Goal: Information Seeking & Learning: Learn about a topic

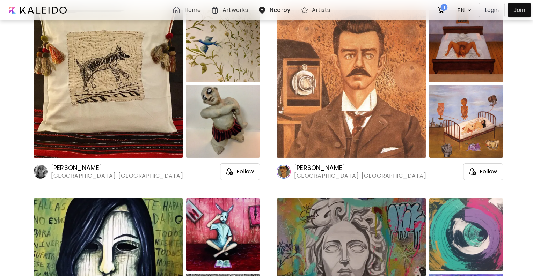
scroll to position [14406, 0]
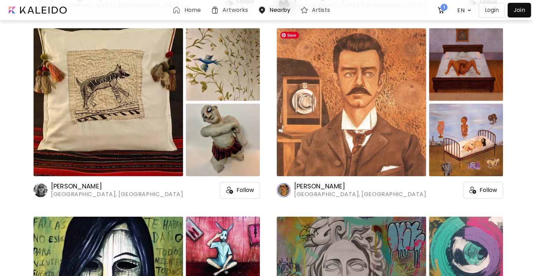
click at [319, 110] on img at bounding box center [352, 102] width 150 height 148
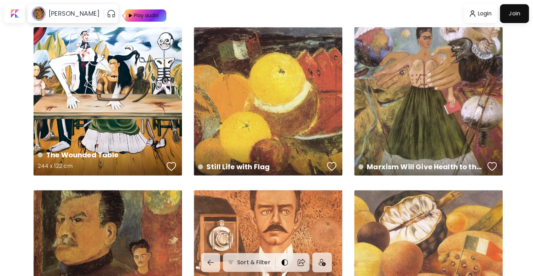
click at [160, 78] on div "The Wounded Table 244 x 122 cm" at bounding box center [108, 101] width 148 height 148
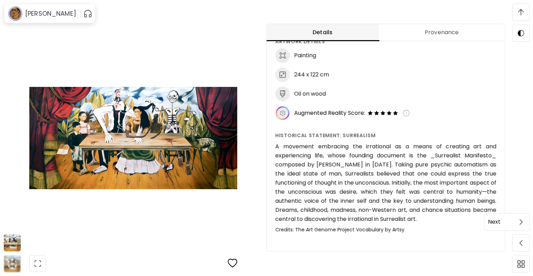
click at [521, 228] on span at bounding box center [521, 222] width 15 height 15
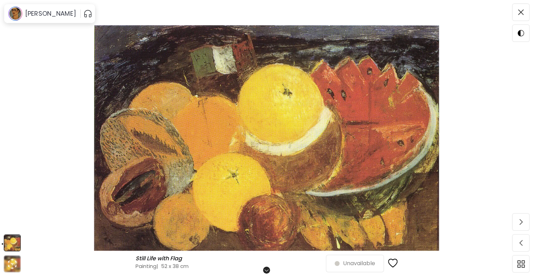
click at [521, 228] on span at bounding box center [521, 222] width 15 height 15
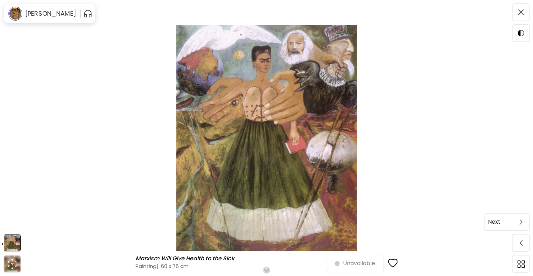
click at [521, 226] on span at bounding box center [521, 222] width 15 height 15
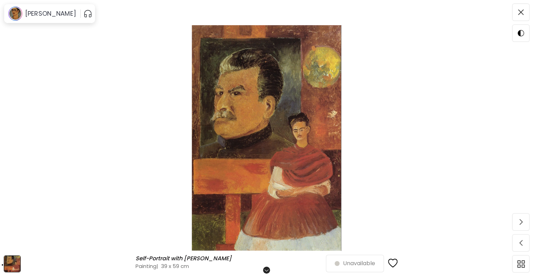
click at [521, 226] on span at bounding box center [521, 222] width 15 height 15
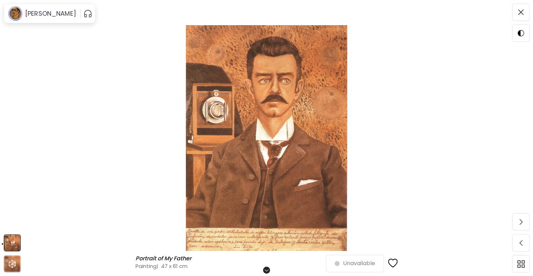
click at [521, 226] on span at bounding box center [521, 222] width 15 height 15
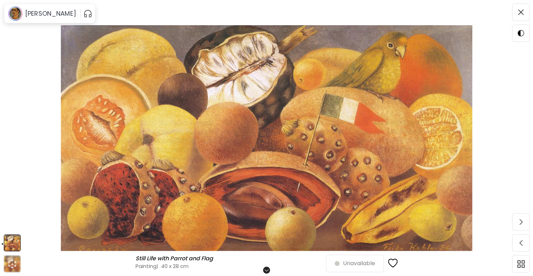
click at [521, 226] on span at bounding box center [521, 222] width 15 height 15
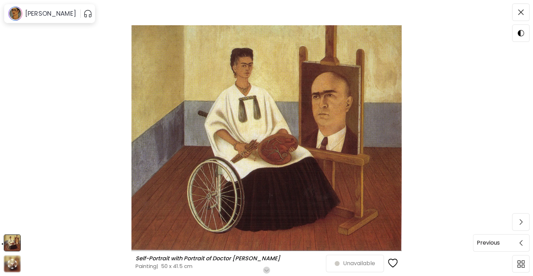
click at [525, 249] on span at bounding box center [521, 243] width 15 height 15
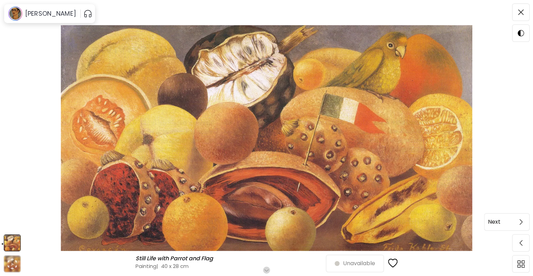
click at [526, 226] on span at bounding box center [521, 222] width 15 height 15
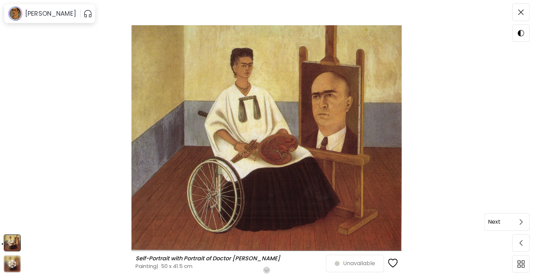
click at [526, 225] on span at bounding box center [521, 222] width 15 height 15
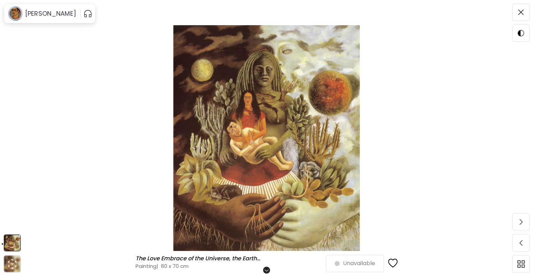
click at [526, 225] on span at bounding box center [521, 222] width 15 height 15
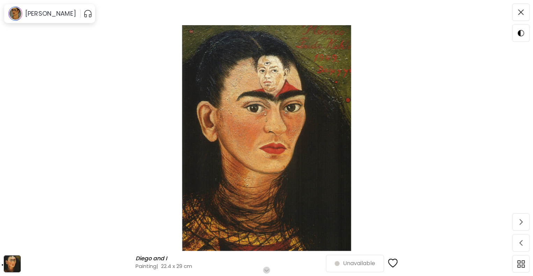
click at [526, 225] on span at bounding box center [521, 222] width 15 height 15
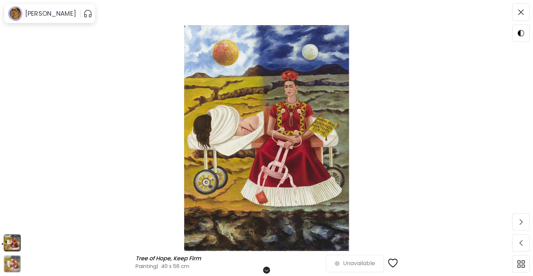
click at [526, 225] on span at bounding box center [521, 222] width 15 height 15
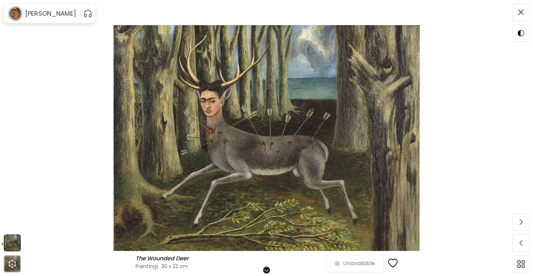
click at [526, 225] on span at bounding box center [521, 222] width 15 height 15
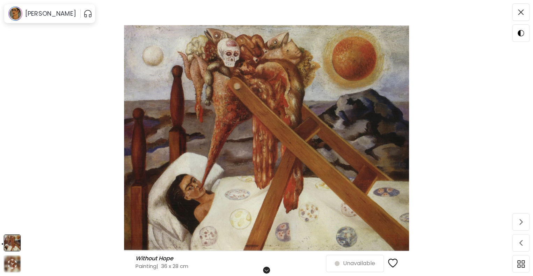
click at [526, 225] on span at bounding box center [521, 222] width 15 height 15
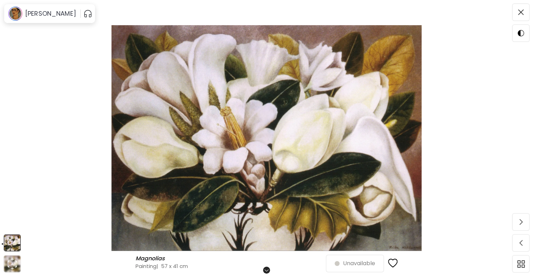
click at [526, 225] on span at bounding box center [521, 222] width 15 height 15
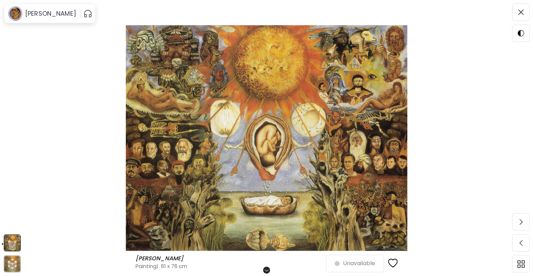
click at [526, 225] on span at bounding box center [521, 222] width 15 height 15
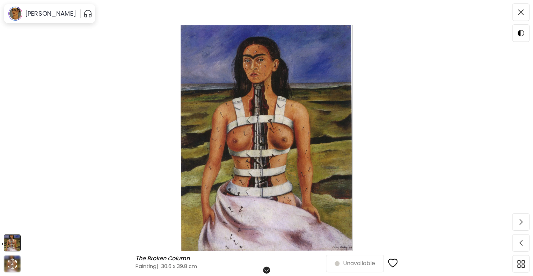
click at [526, 225] on span at bounding box center [521, 222] width 15 height 15
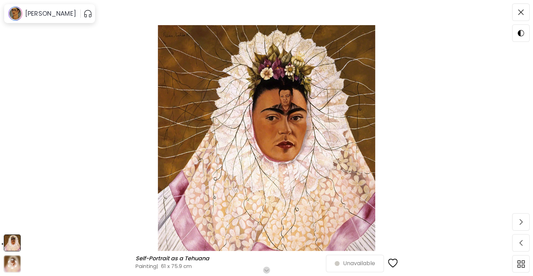
click at [526, 225] on span at bounding box center [521, 222] width 15 height 15
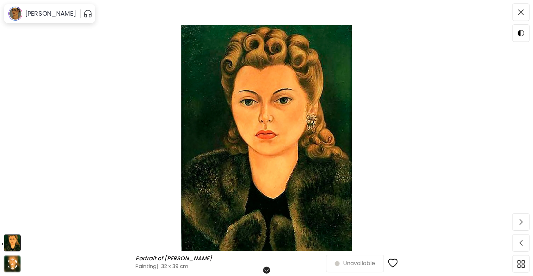
click at [526, 225] on div "Portrait of [PERSON_NAME] Portrait of [PERSON_NAME] Painting | 32 x 39 cm Scrol…" at bounding box center [266, 138] width 533 height 276
click at [526, 225] on span at bounding box center [521, 222] width 15 height 15
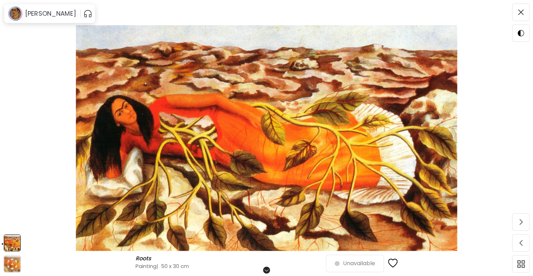
click at [526, 225] on span at bounding box center [521, 222] width 15 height 15
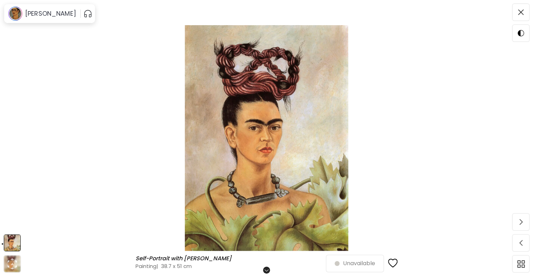
click at [526, 225] on span at bounding box center [521, 222] width 15 height 15
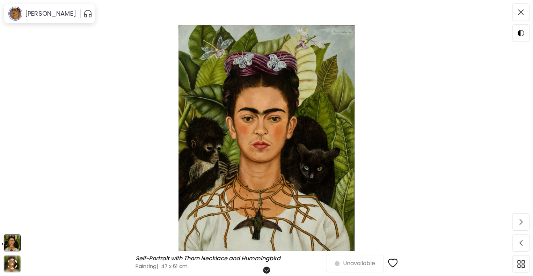
click at [526, 225] on span at bounding box center [521, 222] width 15 height 15
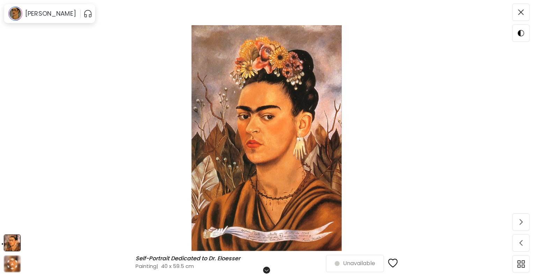
click at [526, 225] on span at bounding box center [521, 222] width 15 height 15
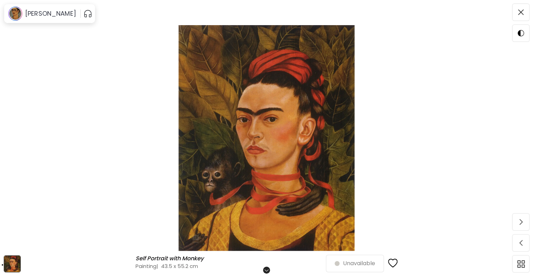
click at [526, 225] on span at bounding box center [521, 222] width 15 height 15
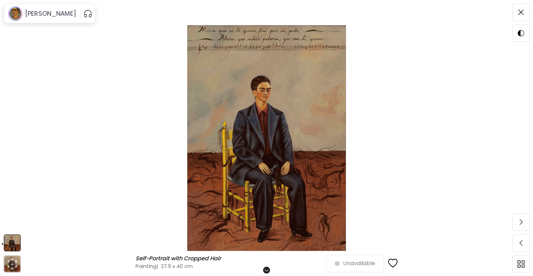
click at [526, 225] on span at bounding box center [521, 222] width 15 height 15
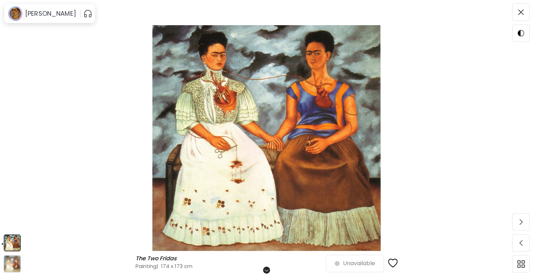
click at [526, 225] on span at bounding box center [521, 222] width 15 height 15
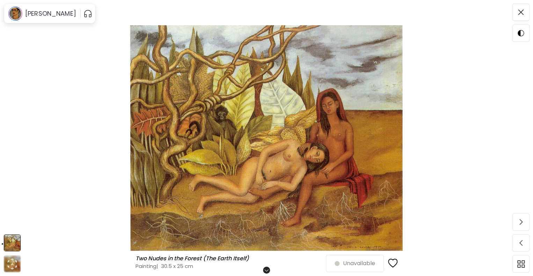
click at [526, 225] on span at bounding box center [521, 222] width 15 height 15
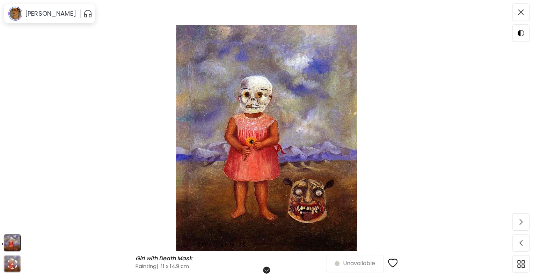
click at [526, 225] on span at bounding box center [521, 222] width 15 height 15
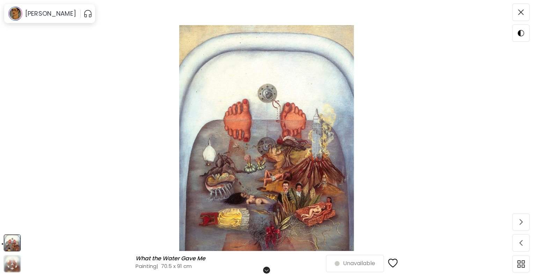
click at [526, 225] on span at bounding box center [521, 222] width 15 height 15
